Goal: Task Accomplishment & Management: Manage account settings

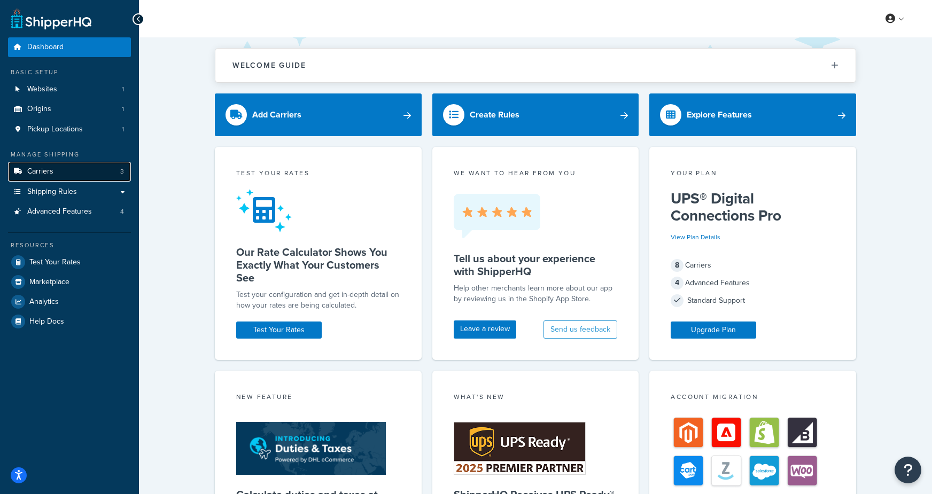
click at [75, 169] on link "Carriers 3" at bounding box center [69, 172] width 123 height 20
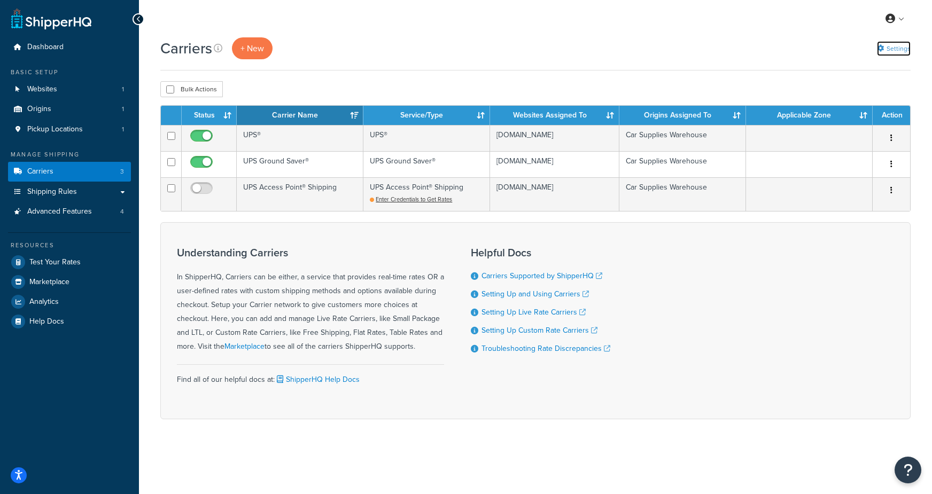
click at [884, 48] on link "Settings" at bounding box center [894, 48] width 34 height 15
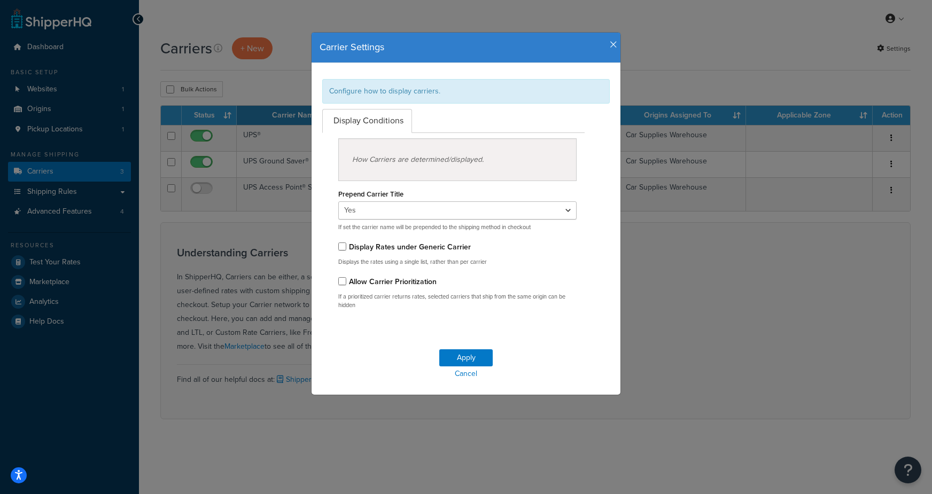
click at [613, 46] on icon "button" at bounding box center [613, 45] width 7 height 10
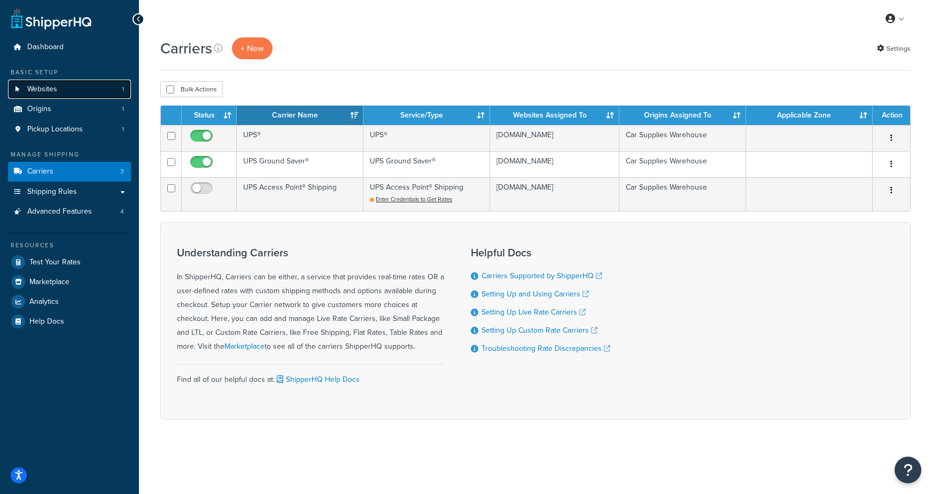
click at [80, 88] on link "Websites 1" at bounding box center [69, 90] width 123 height 20
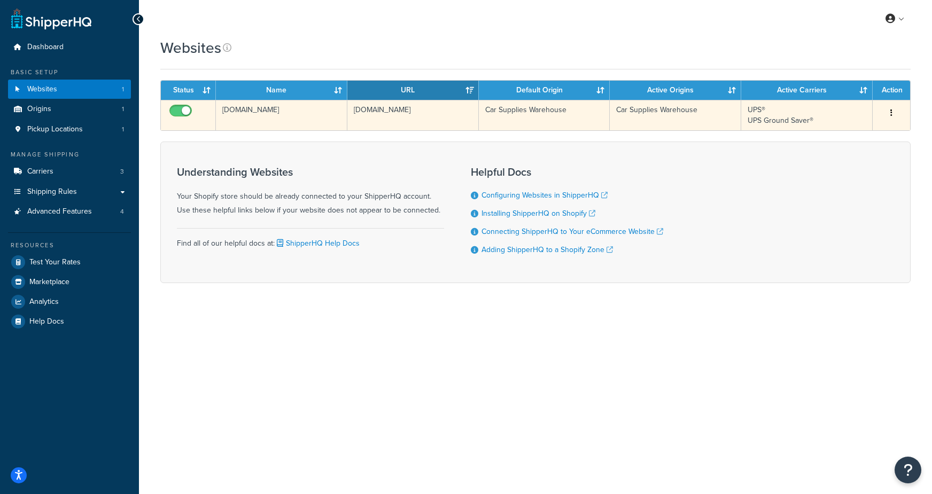
click at [258, 121] on td "[DOMAIN_NAME]" at bounding box center [281, 115] width 131 height 30
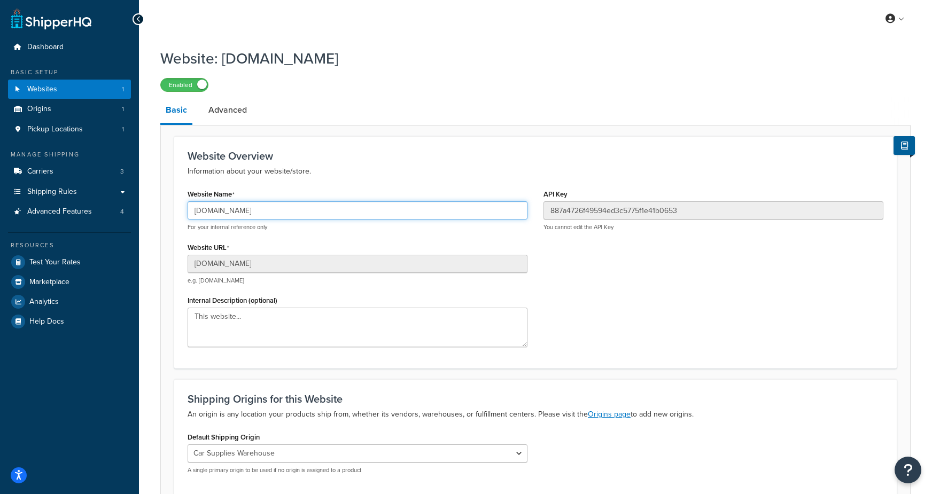
click at [295, 212] on input "car-guy-supplies.myshopify.com" at bounding box center [358, 211] width 340 height 18
